Goal: Check status: Check status

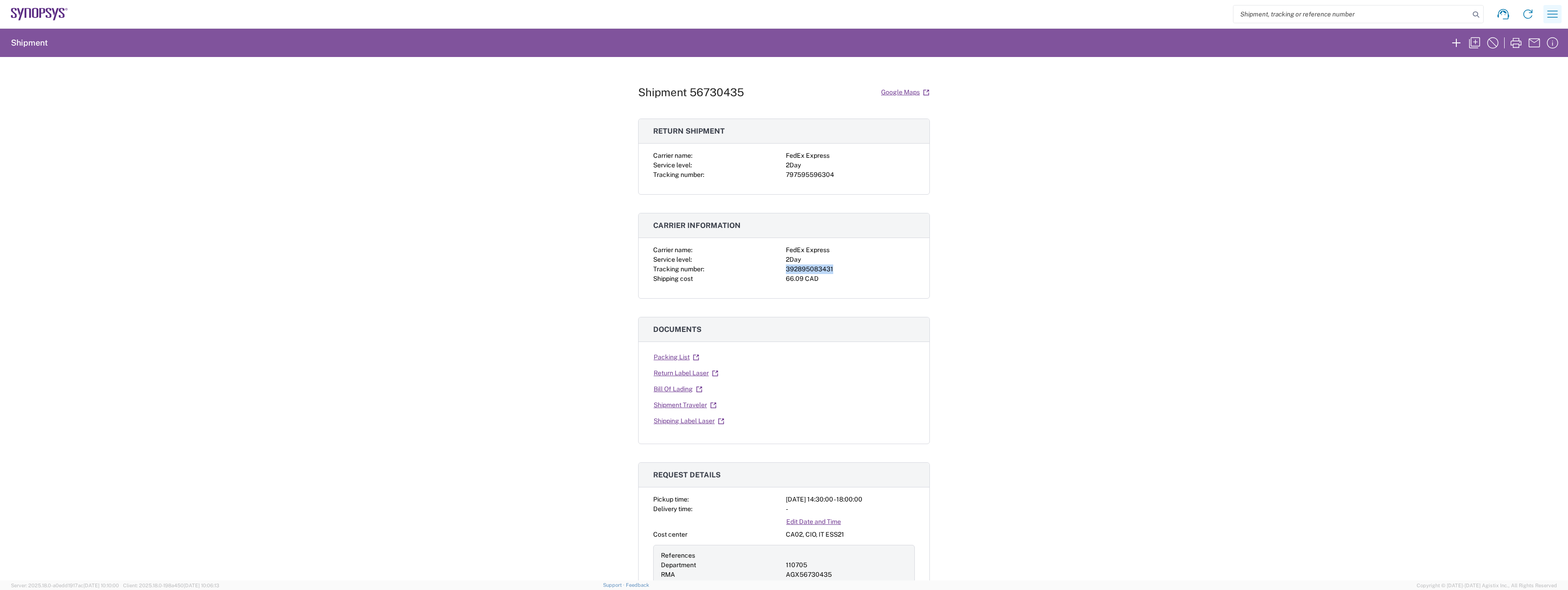
click at [1545, 15] on button "button" at bounding box center [1553, 14] width 18 height 18
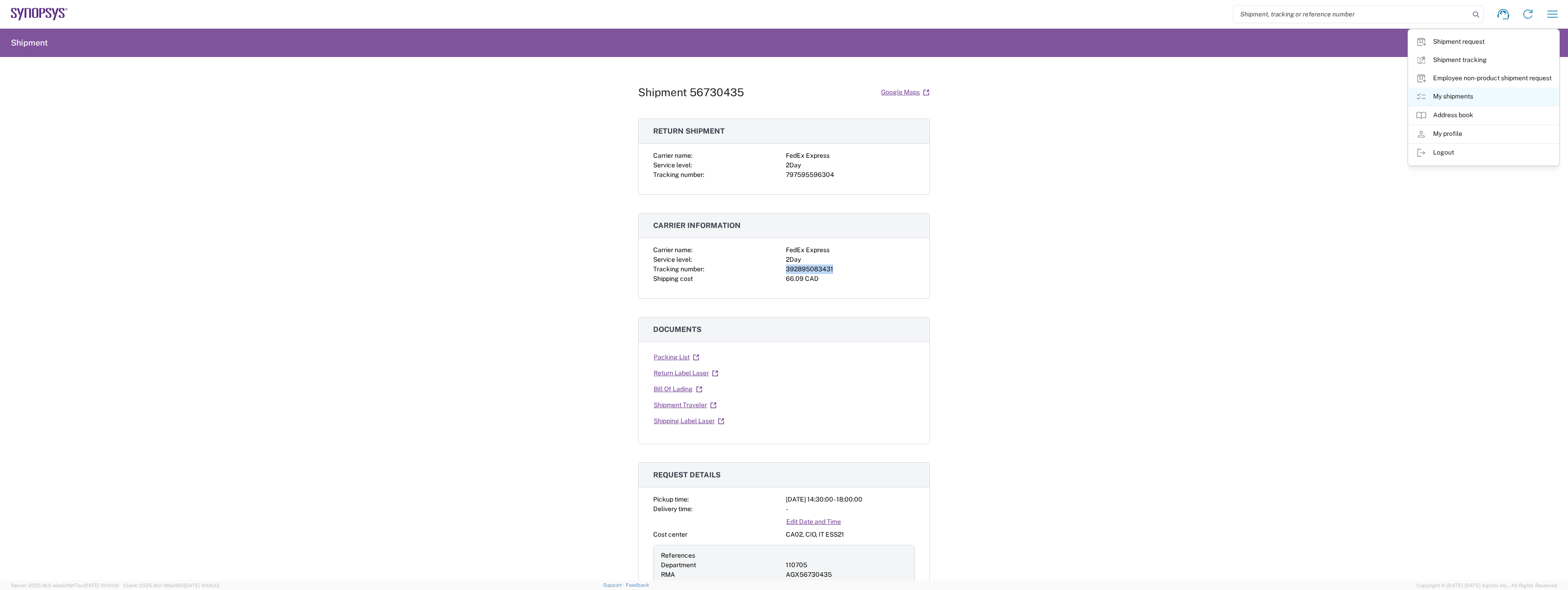
click at [1443, 99] on link "My shipments" at bounding box center [1483, 97] width 150 height 18
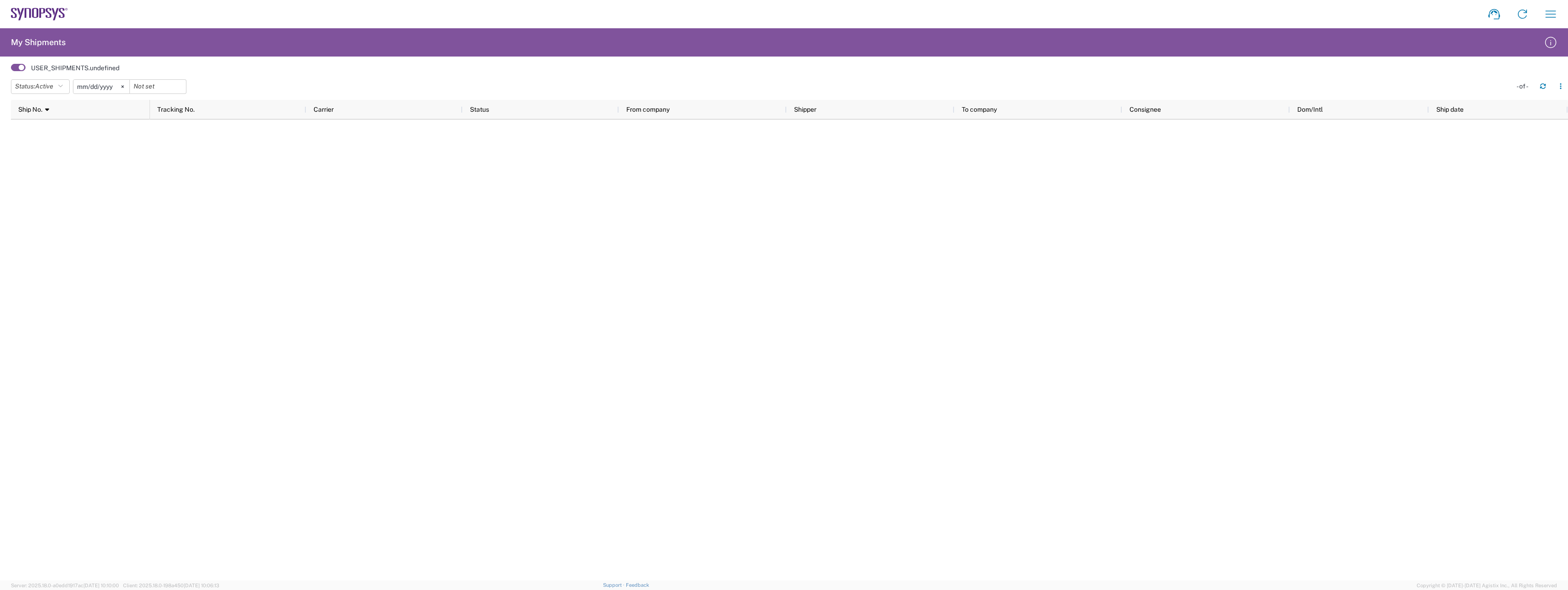
click at [15, 70] on span at bounding box center [18, 68] width 15 height 7
click at [11, 70] on input "checkbox" at bounding box center [11, 70] width 0 height 0
click at [38, 51] on agx-form-header "My Shipments" at bounding box center [784, 42] width 1568 height 28
click at [37, 44] on h2 "My Shipments" at bounding box center [38, 43] width 55 height 11
click at [35, 10] on icon at bounding box center [40, 14] width 57 height 13
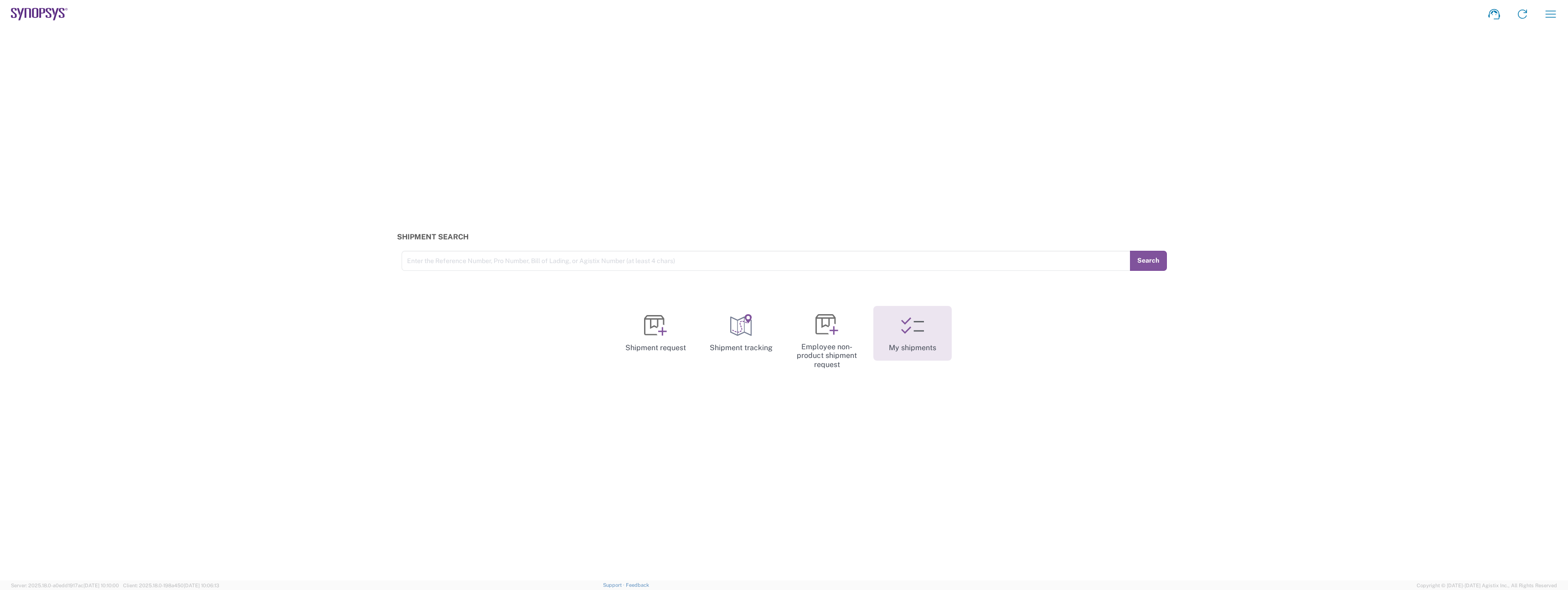
click at [903, 334] on icon at bounding box center [912, 325] width 23 height 23
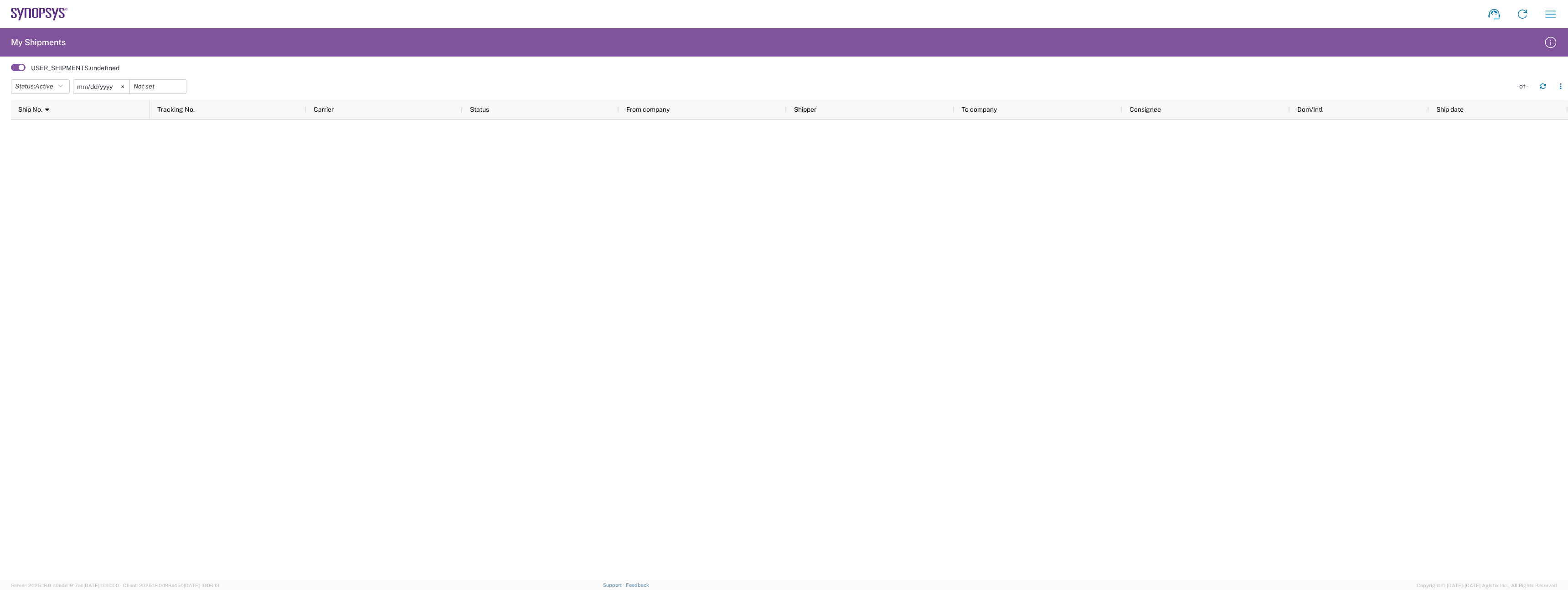
click at [357, 162] on div at bounding box center [859, 349] width 1418 height 461
click at [57, 90] on button "Status: Active" at bounding box center [40, 86] width 59 height 15
click at [58, 137] on span "All" at bounding box center [65, 134] width 106 height 14
click at [1549, 12] on icon "button" at bounding box center [1551, 14] width 15 height 15
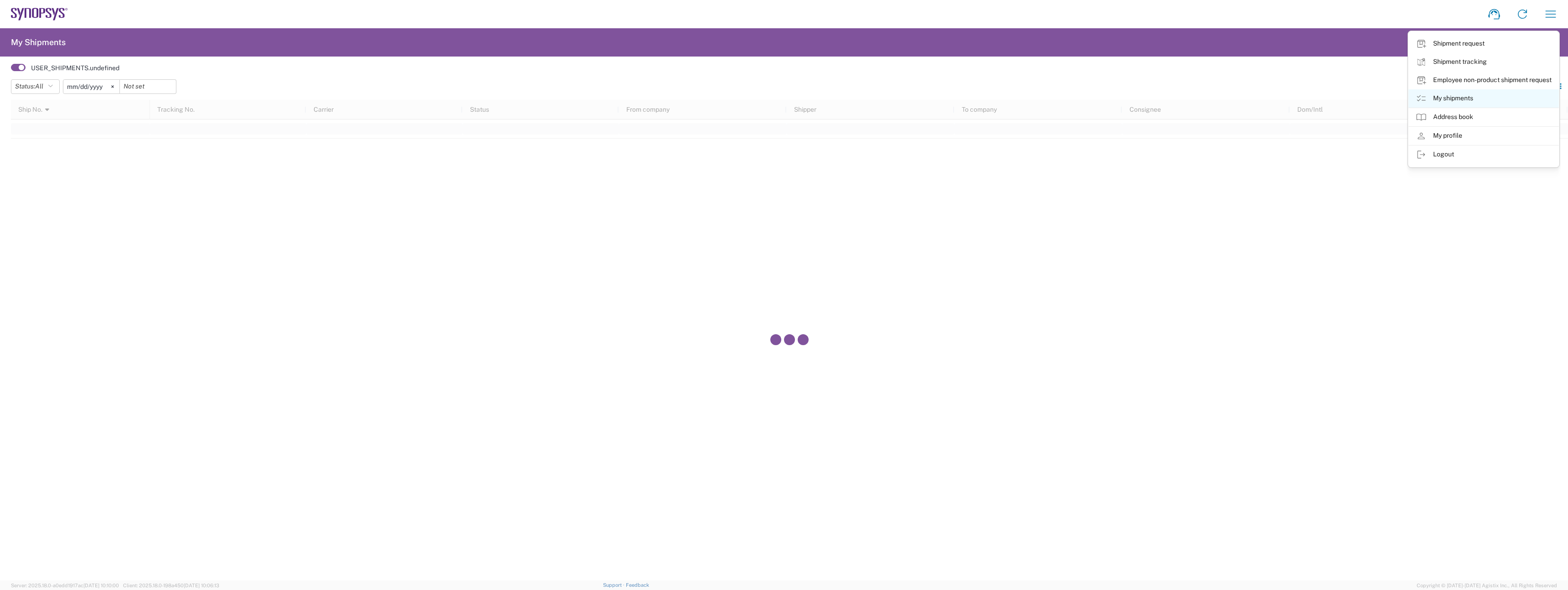
click at [1439, 97] on link "My shipments" at bounding box center [1483, 99] width 150 height 18
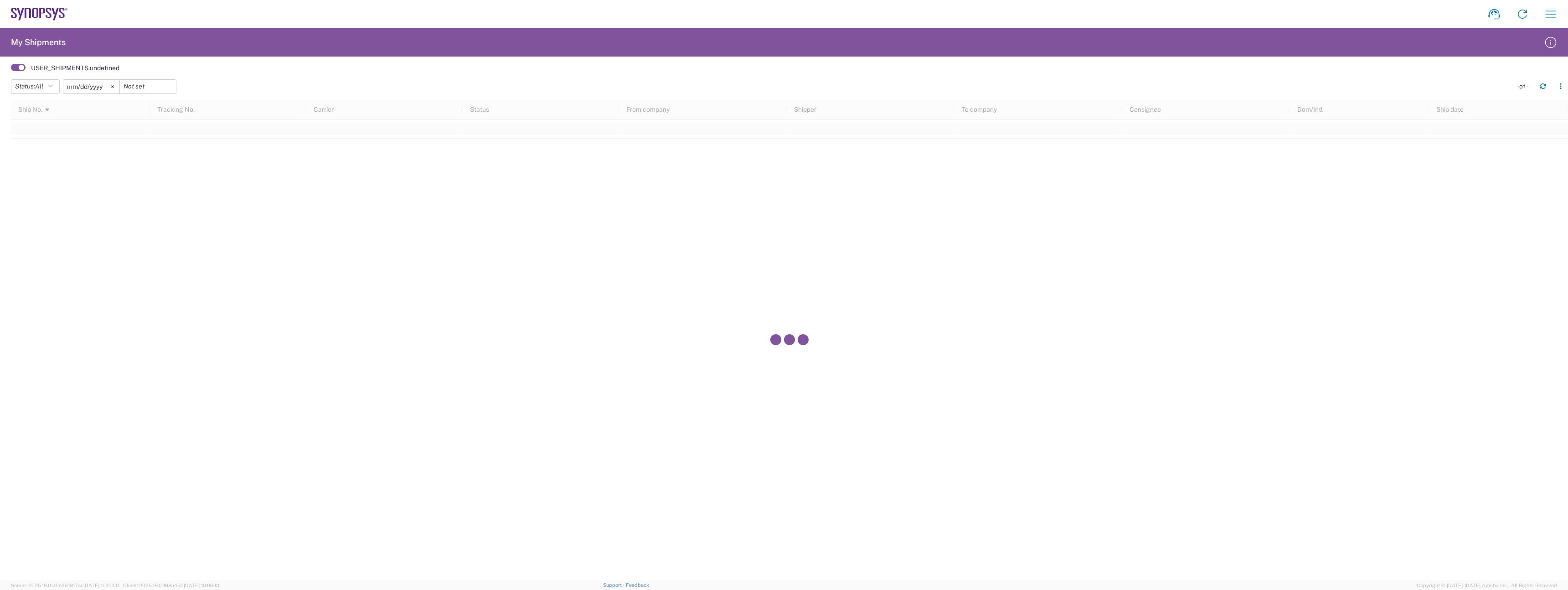
click at [65, 191] on div at bounding box center [789, 340] width 1557 height 480
click at [15, 69] on span at bounding box center [18, 68] width 15 height 7
click at [11, 70] on input "checkbox" at bounding box center [11, 70] width 0 height 0
click at [66, 139] on div at bounding box center [789, 128] width 1557 height 19
click at [57, 82] on button "Status: All" at bounding box center [35, 86] width 49 height 15
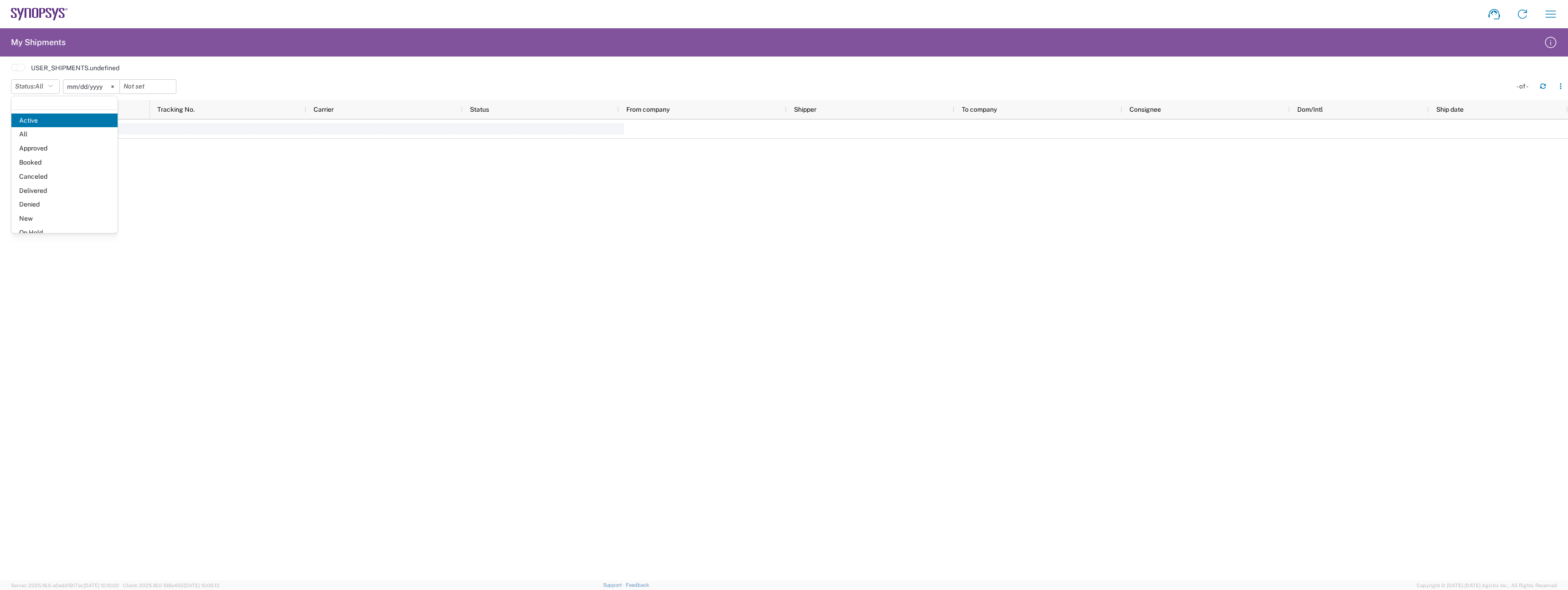
click at [69, 88] on input "[DATE]" at bounding box center [91, 86] width 56 height 13
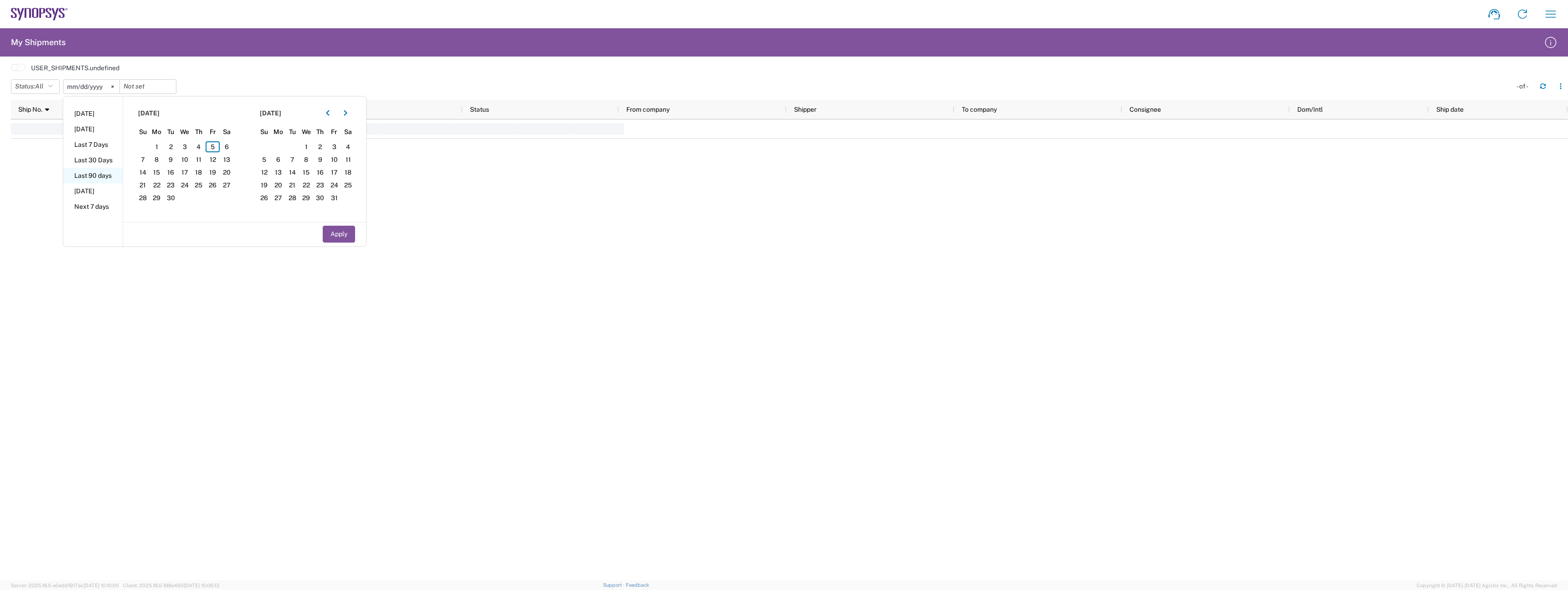
click at [99, 176] on li "Last 90 days" at bounding box center [93, 175] width 59 height 15
type input "[DATE]"
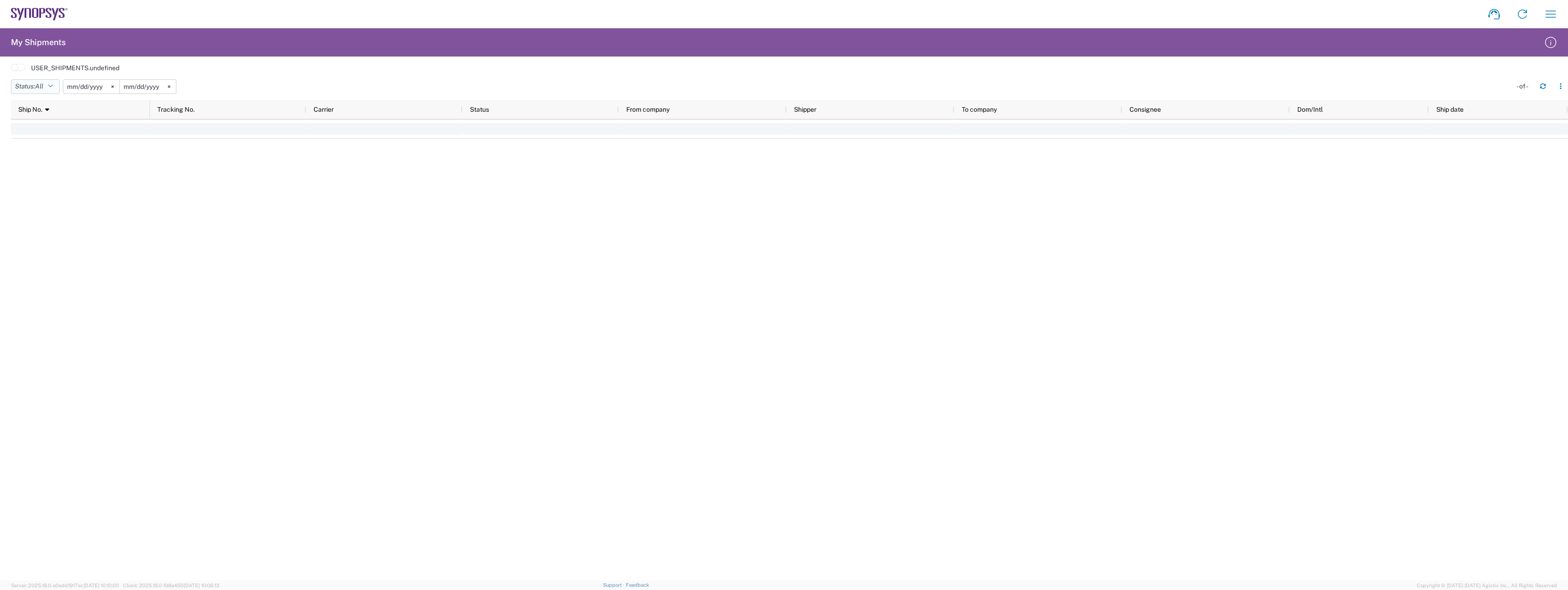
click at [43, 90] on span "All" at bounding box center [39, 86] width 8 height 9
click at [37, 124] on span "Active" at bounding box center [65, 120] width 106 height 14
click at [43, 91] on button "Status: Active" at bounding box center [40, 86] width 59 height 15
click at [43, 132] on span "All" at bounding box center [65, 134] width 106 height 14
click at [164, 161] on div at bounding box center [859, 349] width 1418 height 461
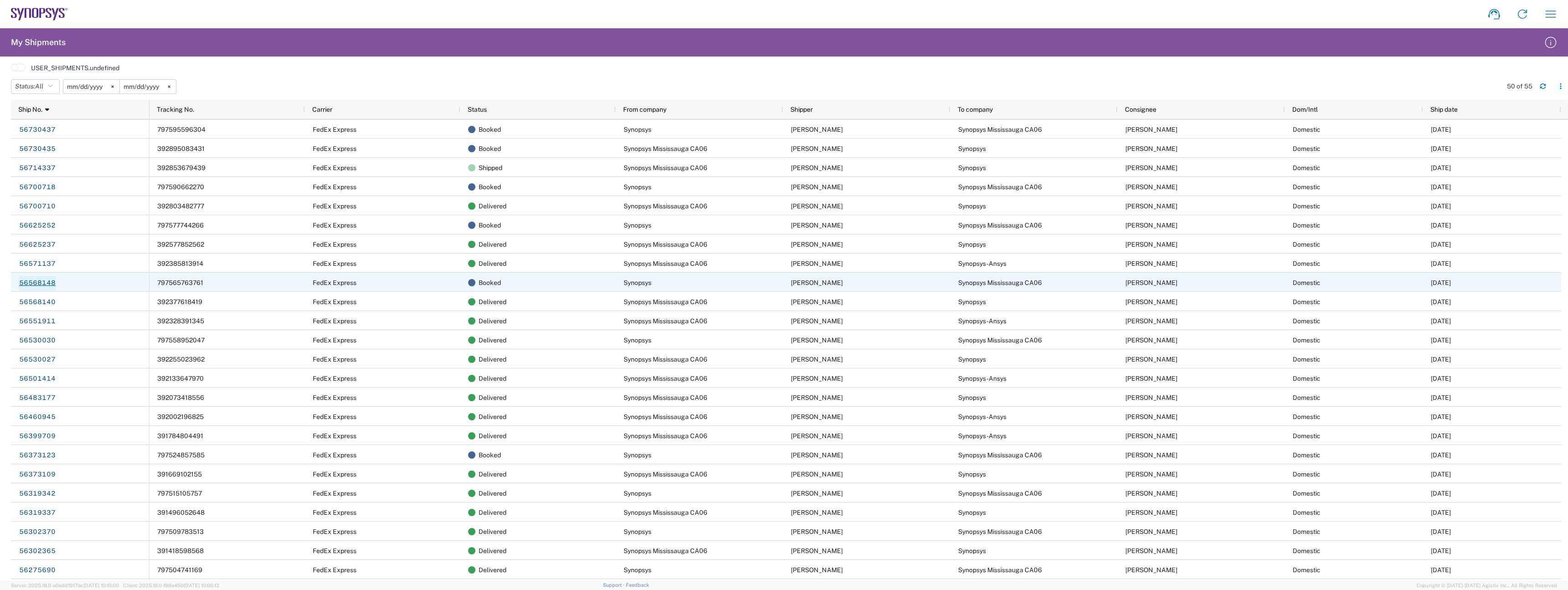
click at [38, 283] on link "56568148" at bounding box center [37, 283] width 37 height 15
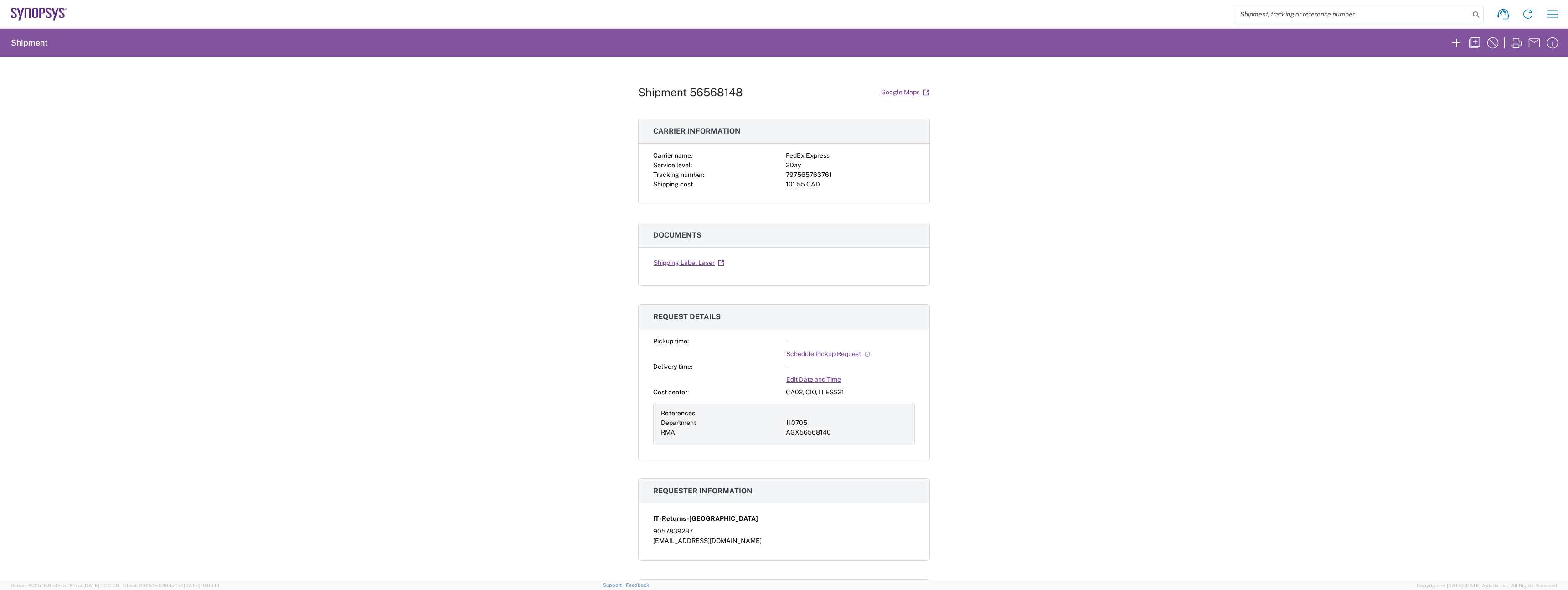
click at [805, 180] on div "101.55 CAD" at bounding box center [850, 184] width 129 height 10
click at [801, 177] on div "797565763761" at bounding box center [850, 175] width 129 height 10
copy div "797565763761"
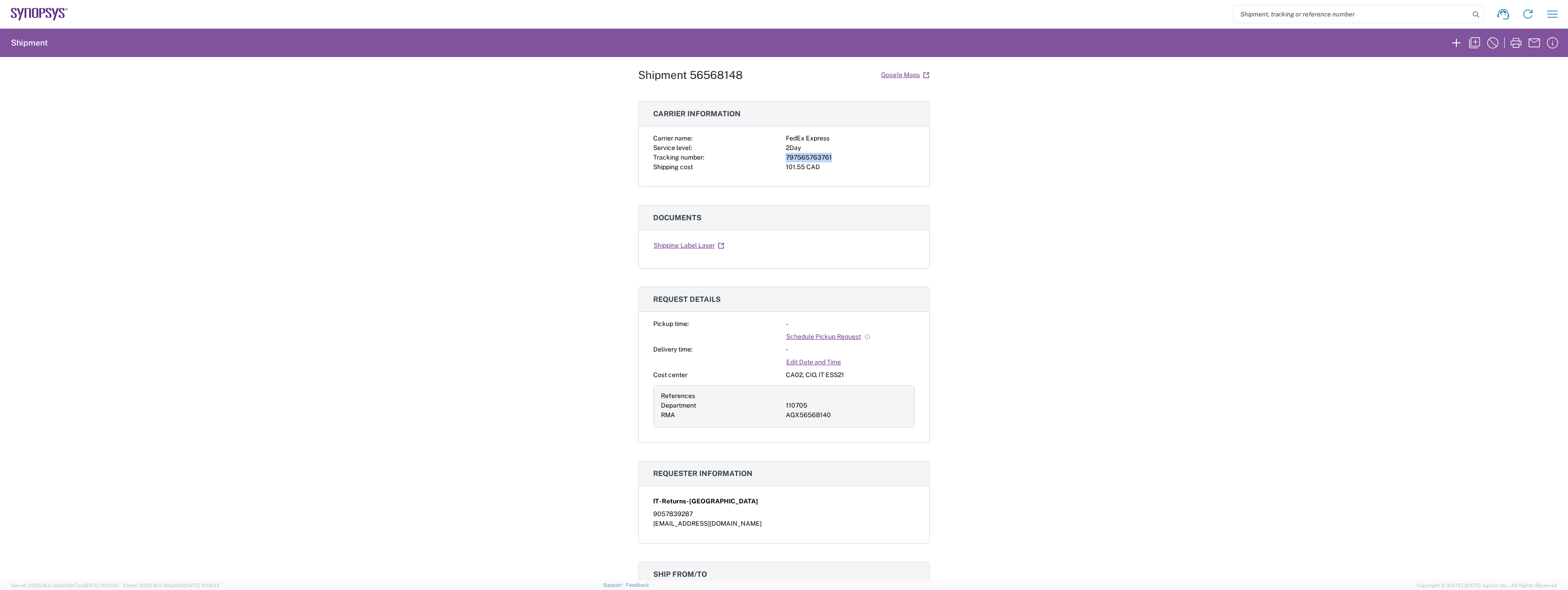
scroll to position [329, 0]
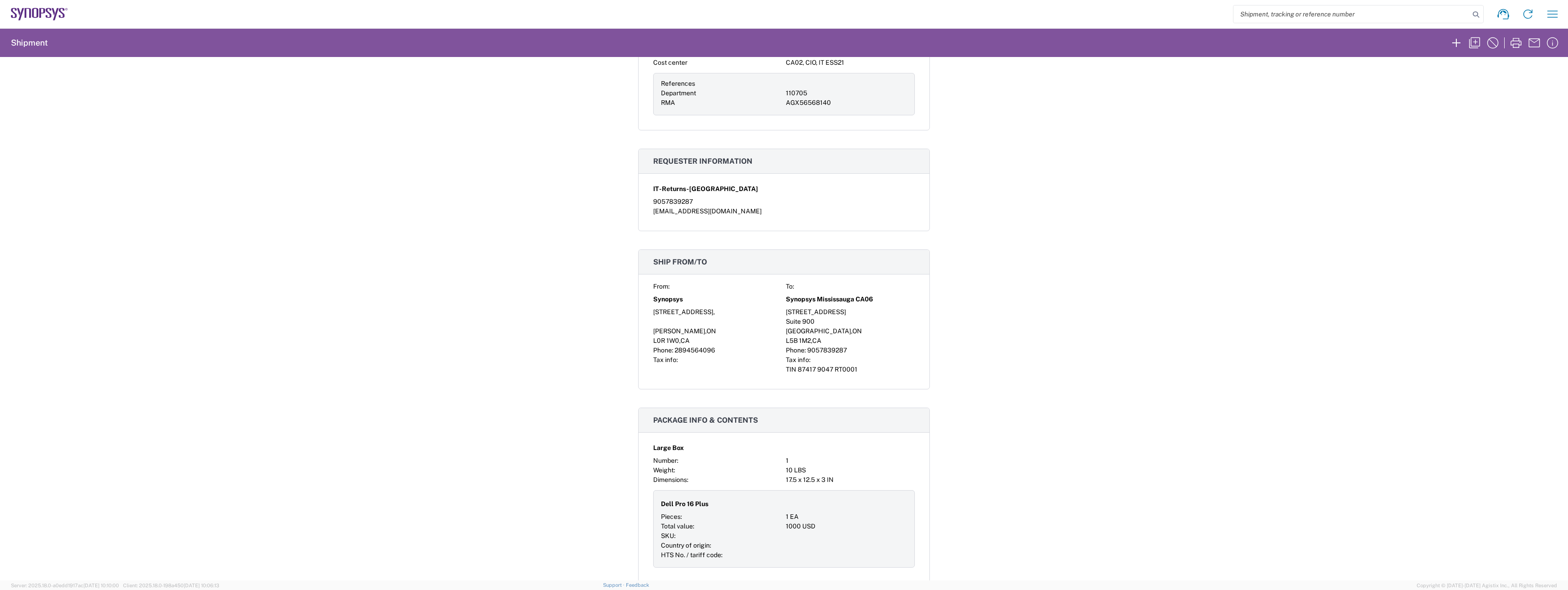
click at [786, 312] on div "[STREET_ADDRESS]" at bounding box center [850, 312] width 129 height 10
drag, startPoint x: 650, startPoint y: 311, endPoint x: 711, endPoint y: 348, distance: 71.3
click at [711, 348] on div "From: To: Synopsys Synopsys [GEOGRAPHIC_DATA][STREET_ADDRESS][PERSON_NAME] Phon…" at bounding box center [784, 328] width 262 height 93
copy div "[STREET_ADDRESS][PERSON_NAME] Phone: [PHONE_NUMBER]"
click at [639, 359] on div "From: To: Synopsys Synopsys [GEOGRAPHIC_DATA][STREET_ADDRESS][PERSON_NAME] Phon…" at bounding box center [784, 335] width 291 height 107
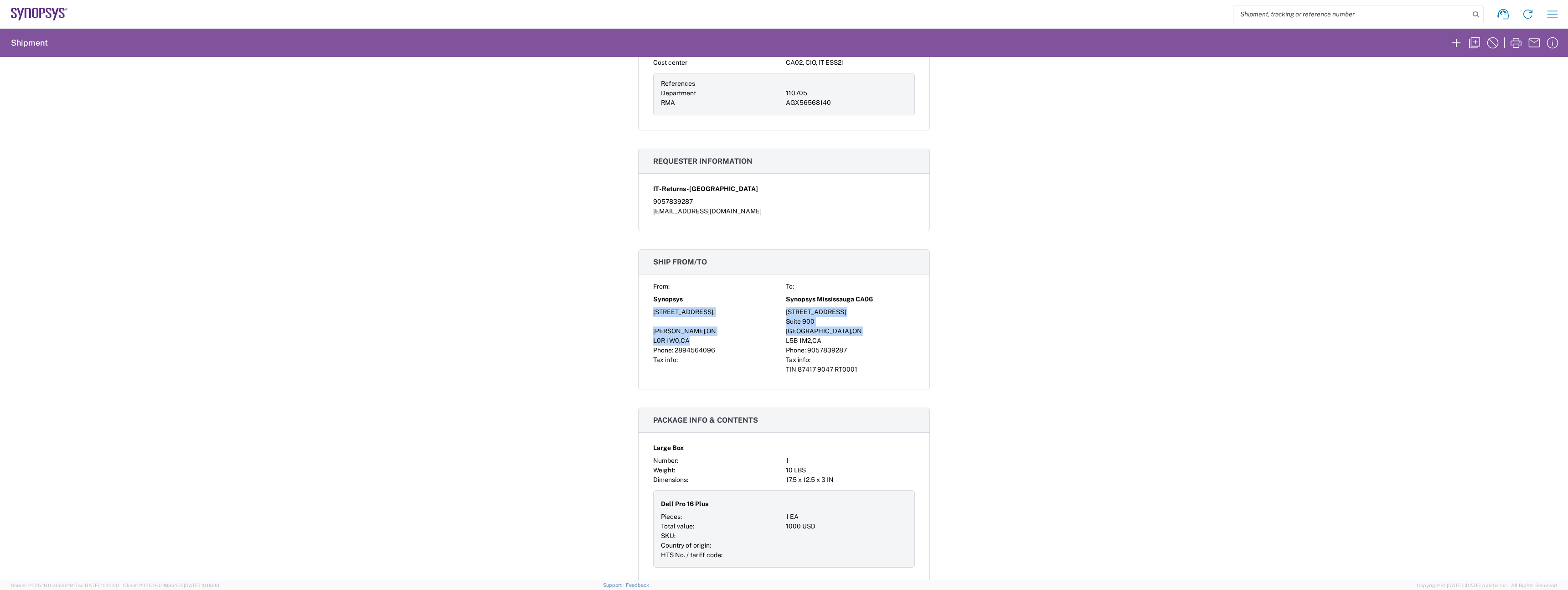
drag, startPoint x: 650, startPoint y: 313, endPoint x: 695, endPoint y: 339, distance: 52.0
click at [695, 339] on div "From: To: Synopsys Synopsys [GEOGRAPHIC_DATA][STREET_ADDRESS][PERSON_NAME] Phon…" at bounding box center [784, 328] width 262 height 93
click at [695, 339] on div "L0R 1W0 , [GEOGRAPHIC_DATA]" at bounding box center [718, 341] width 129 height 10
click at [653, 340] on span "L0R 1W0" at bounding box center [666, 340] width 26 height 7
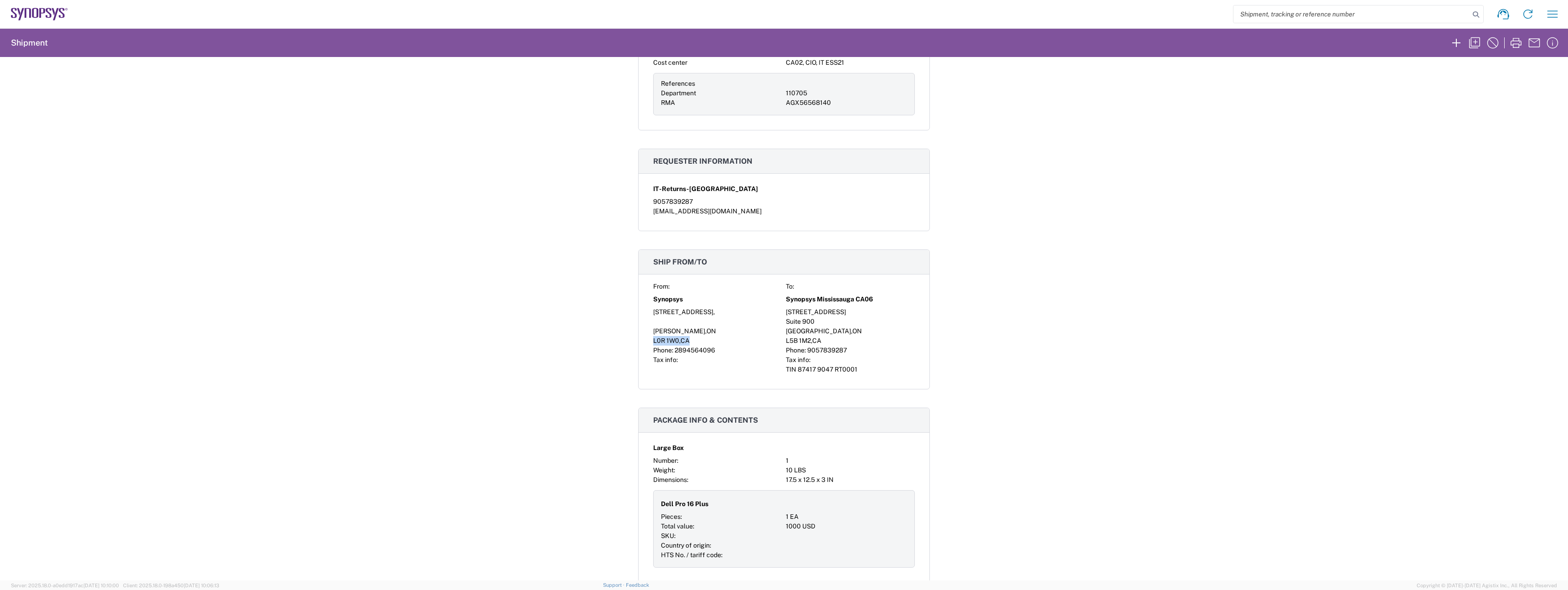
click at [653, 340] on span "L0R 1W0" at bounding box center [666, 340] width 26 height 7
copy div "L0R 1W0 , [GEOGRAPHIC_DATA]"
click at [725, 326] on div "From: To: Synopsys Synopsys [GEOGRAPHIC_DATA][STREET_ADDRESS][PERSON_NAME] Phon…" at bounding box center [784, 328] width 262 height 93
click at [675, 314] on div "[STREET_ADDRESS]," at bounding box center [718, 312] width 129 height 10
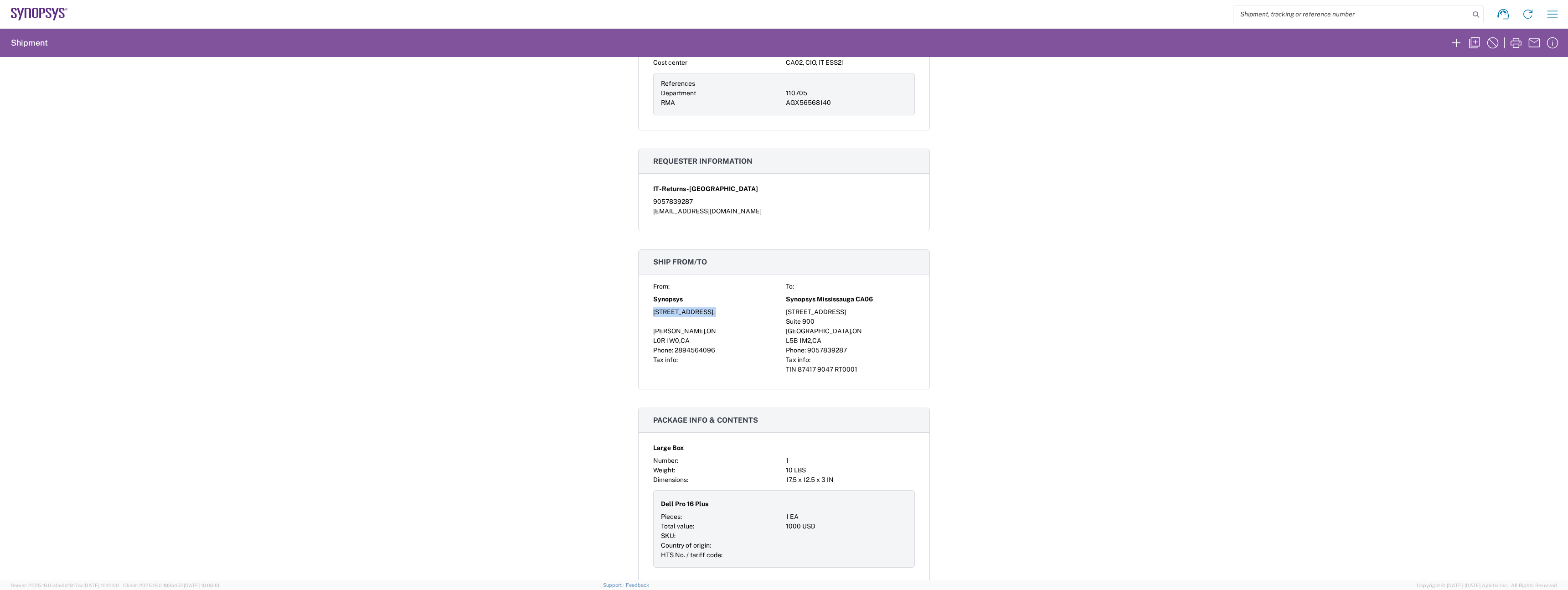
click at [675, 314] on div "[STREET_ADDRESS]," at bounding box center [718, 312] width 129 height 10
copy div "[STREET_ADDRESS],"
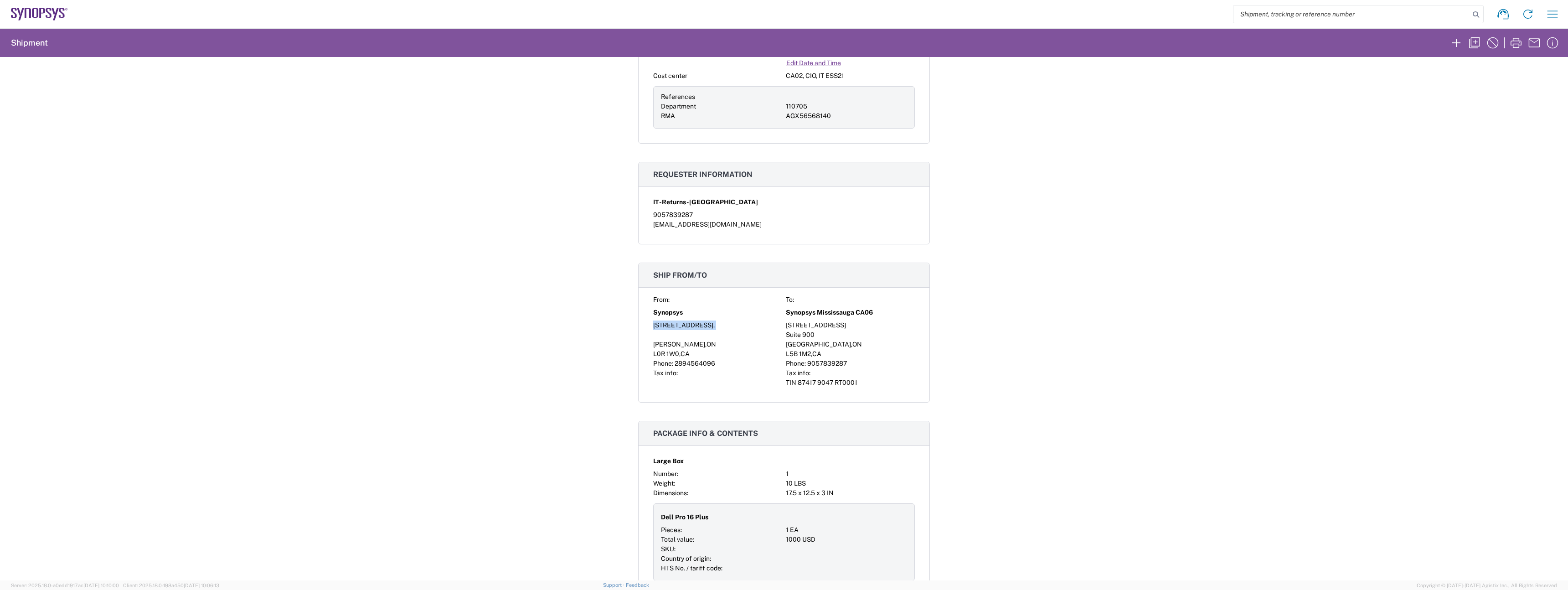
scroll to position [315, 0]
click at [673, 345] on span "[PERSON_NAME]" at bounding box center [679, 346] width 52 height 7
copy div "[PERSON_NAME] , [GEOGRAPHIC_DATA]"
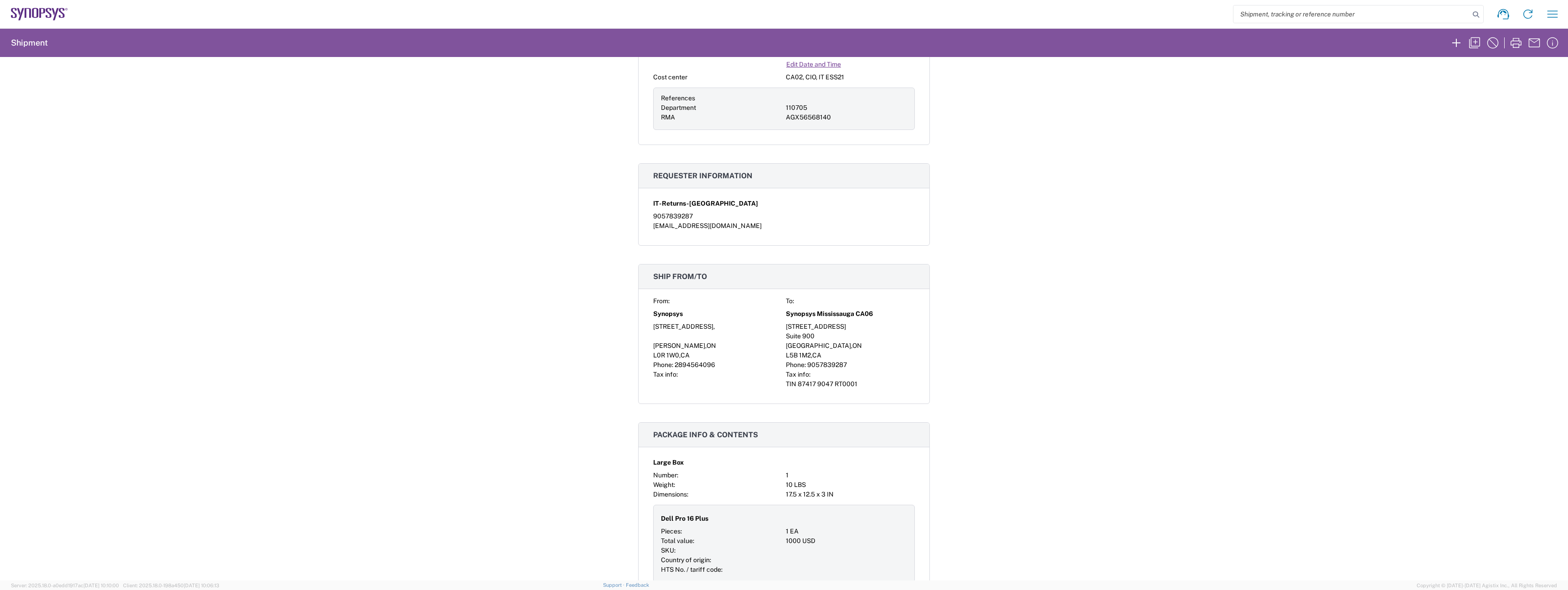
click at [669, 356] on span "L0R 1W0" at bounding box center [666, 355] width 26 height 7
copy div "L0R 1W0 , [GEOGRAPHIC_DATA]"
click at [673, 372] on span "Tax info:" at bounding box center [665, 374] width 24 height 7
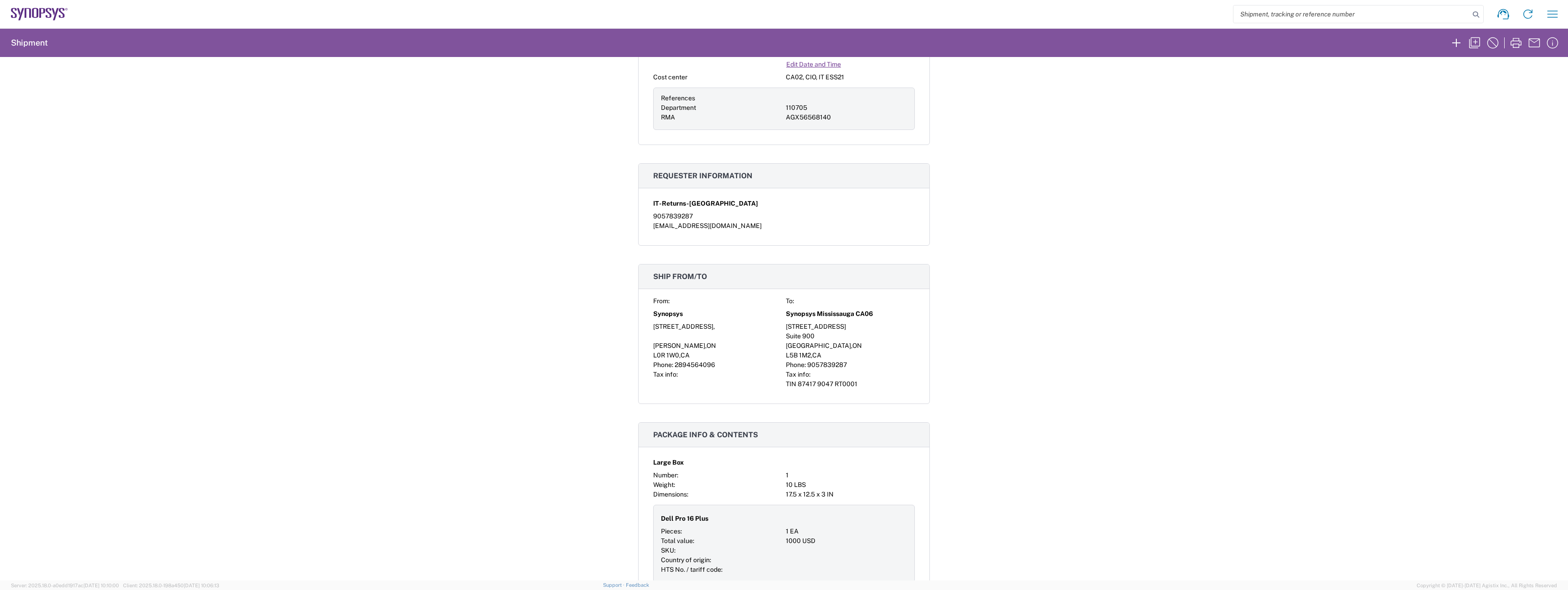
click at [684, 367] on span "2894564096" at bounding box center [695, 365] width 41 height 7
copy span "2894564096"
